Goal: Task Accomplishment & Management: Use online tool/utility

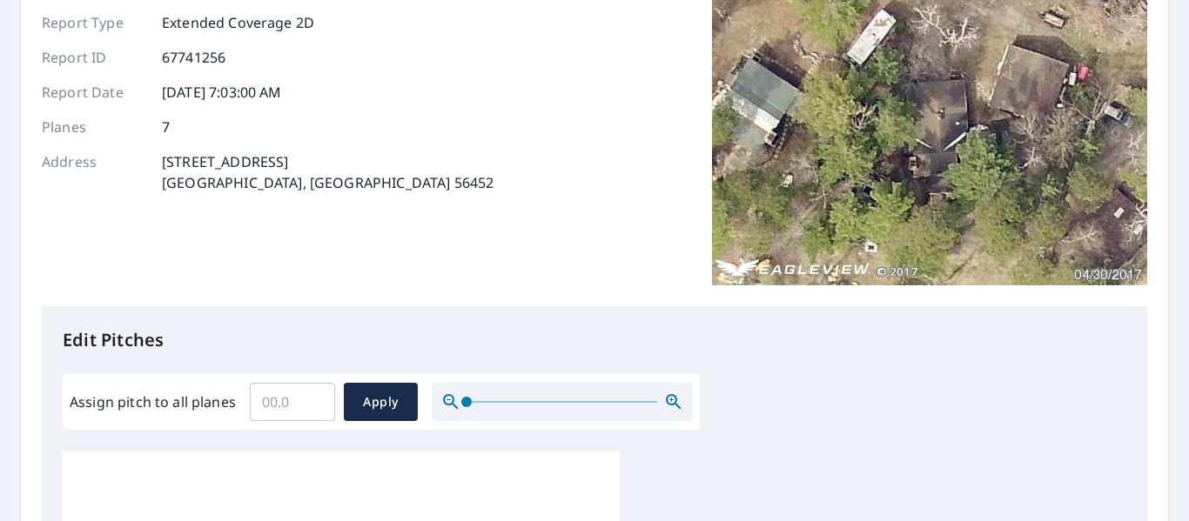
scroll to position [261, 0]
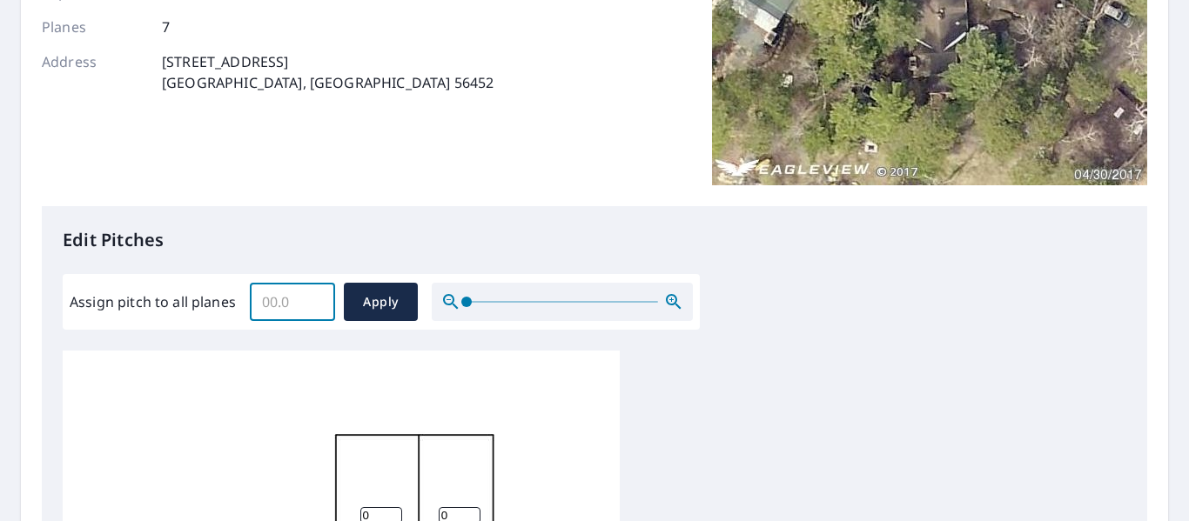
click at [290, 308] on input "Assign pitch to all planes" at bounding box center [292, 302] width 85 height 49
type input "6"
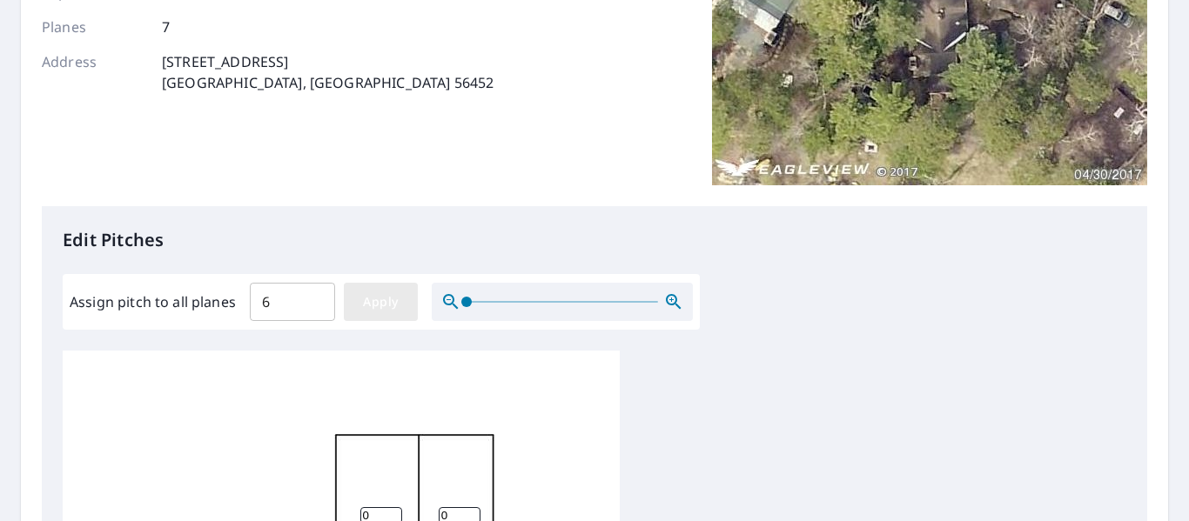
click at [394, 306] on span "Apply" at bounding box center [381, 303] width 46 height 22
type input "6"
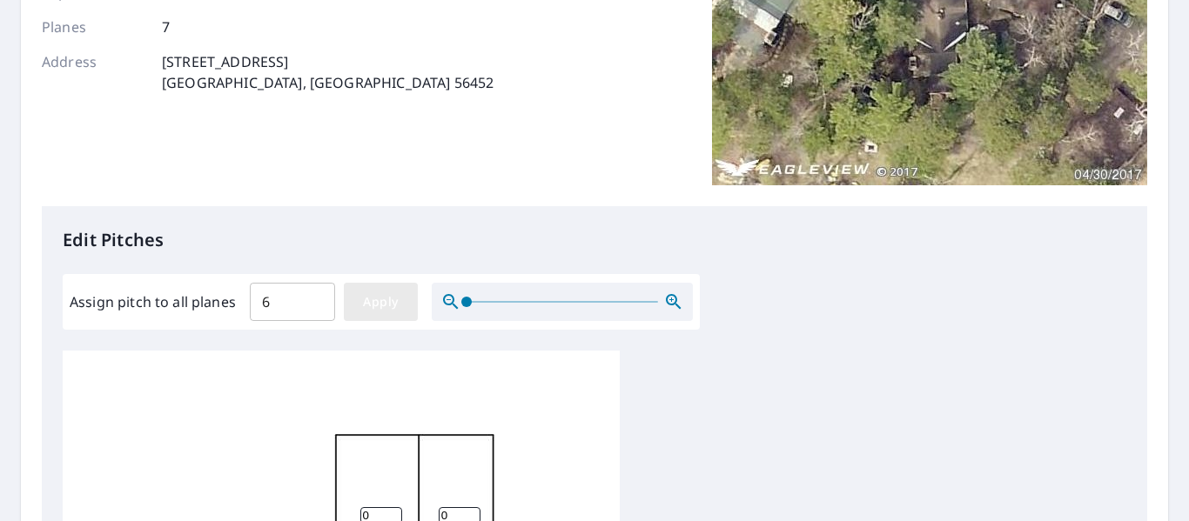
type input "6"
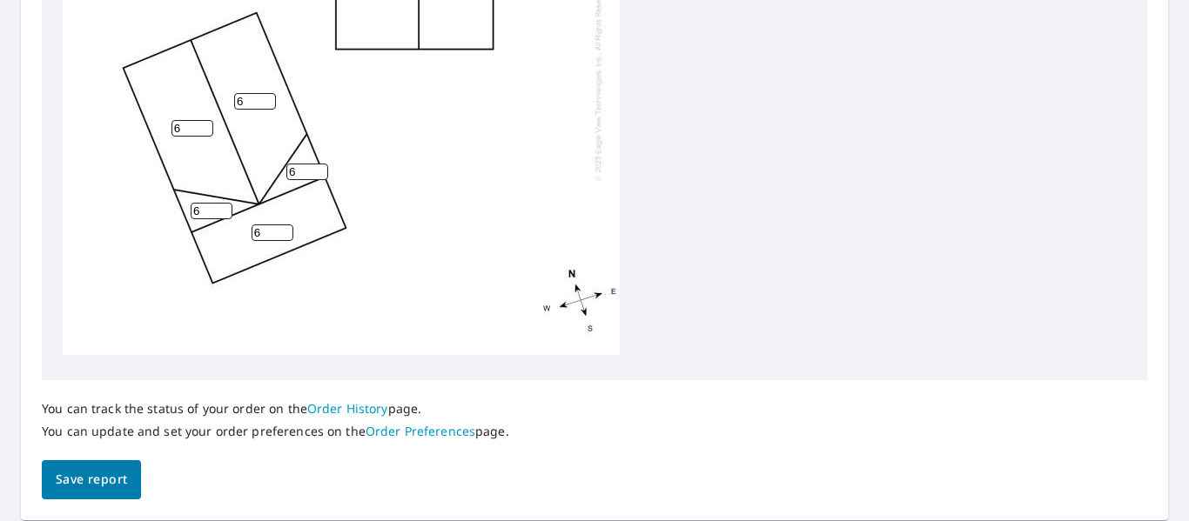
scroll to position [857, 0]
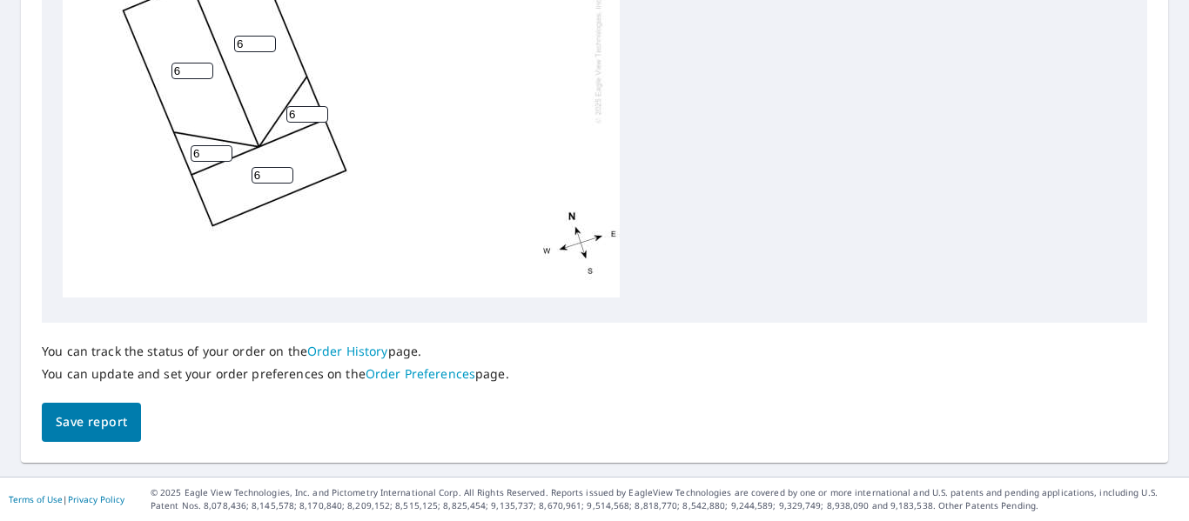
click at [82, 418] on span "Save report" at bounding box center [91, 423] width 71 height 22
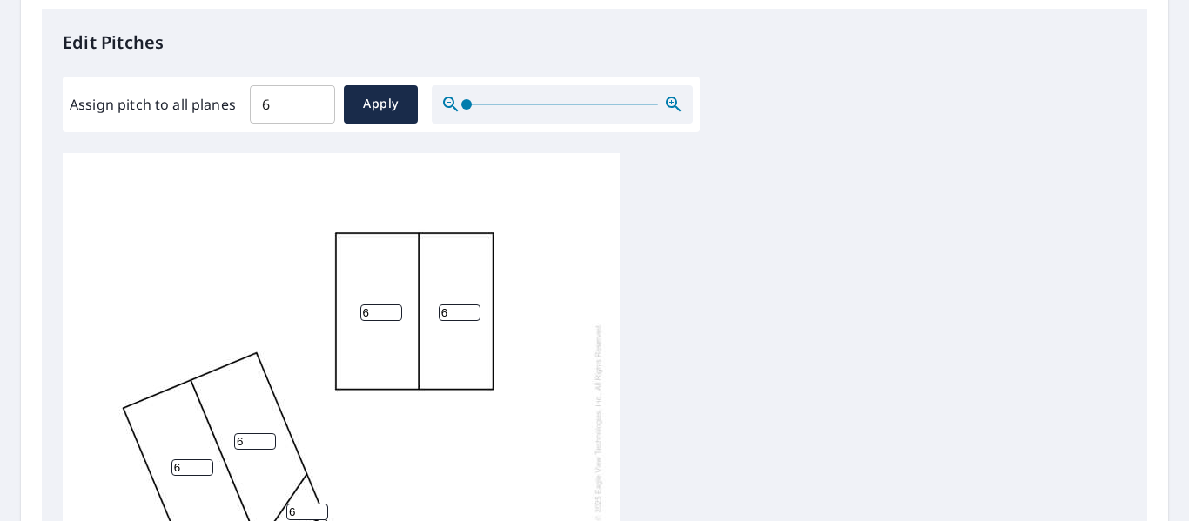
scroll to position [919, 0]
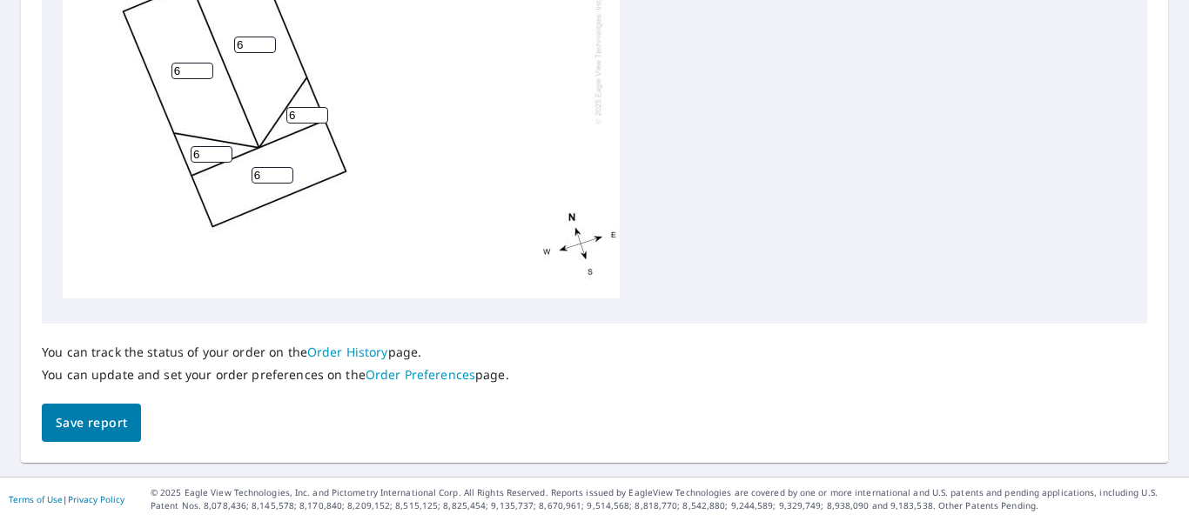
click at [93, 428] on span "Save report" at bounding box center [91, 424] width 71 height 22
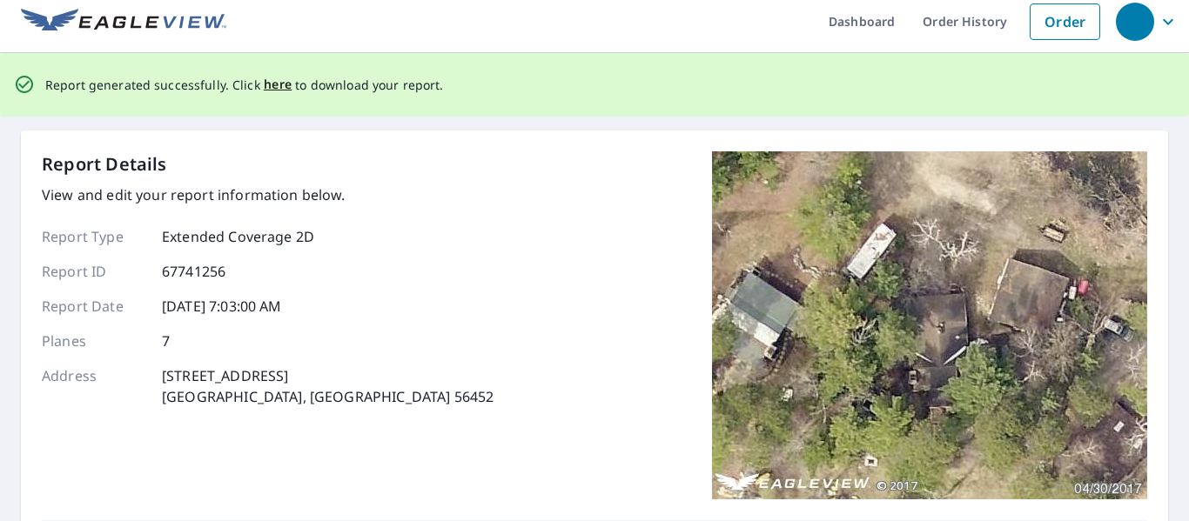
scroll to position [0, 0]
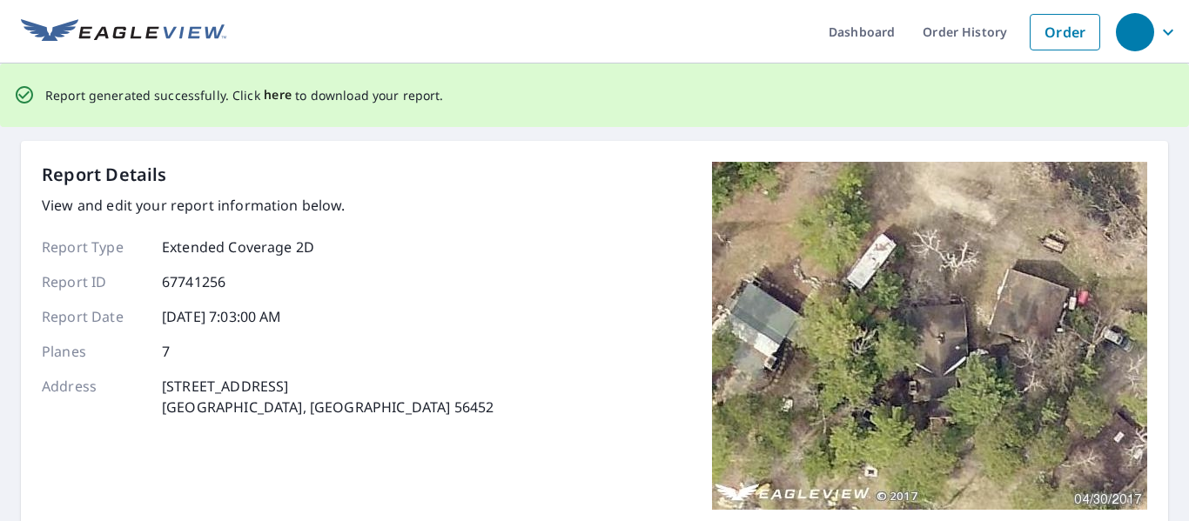
click at [270, 93] on span "here" at bounding box center [278, 95] width 29 height 22
